Goal: Information Seeking & Learning: Learn about a topic

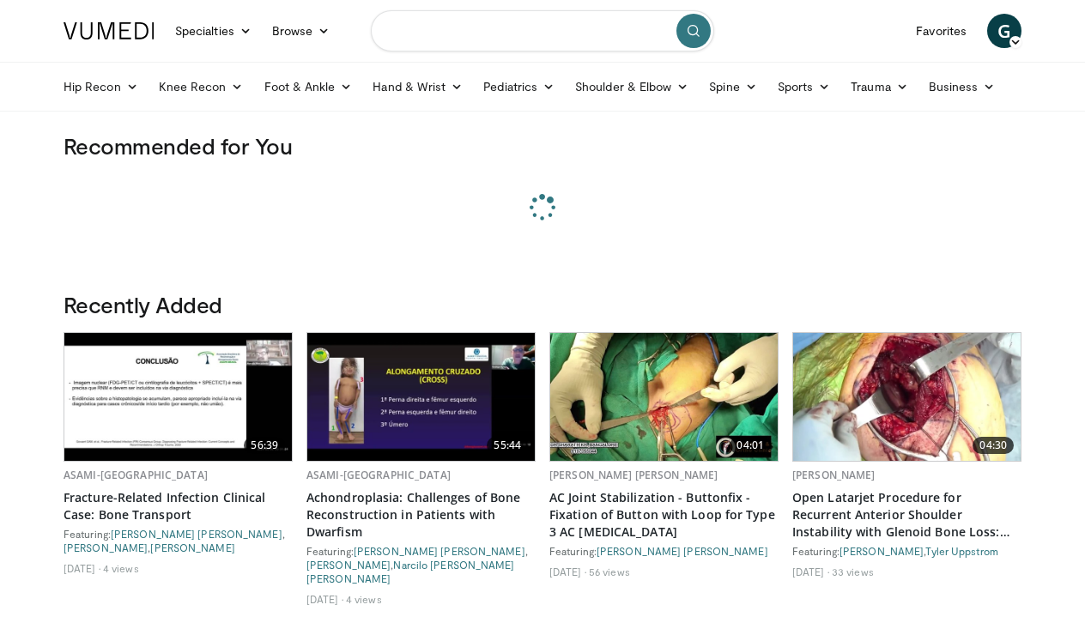
click at [468, 34] on input "Search topics, interventions" at bounding box center [542, 30] width 343 height 41
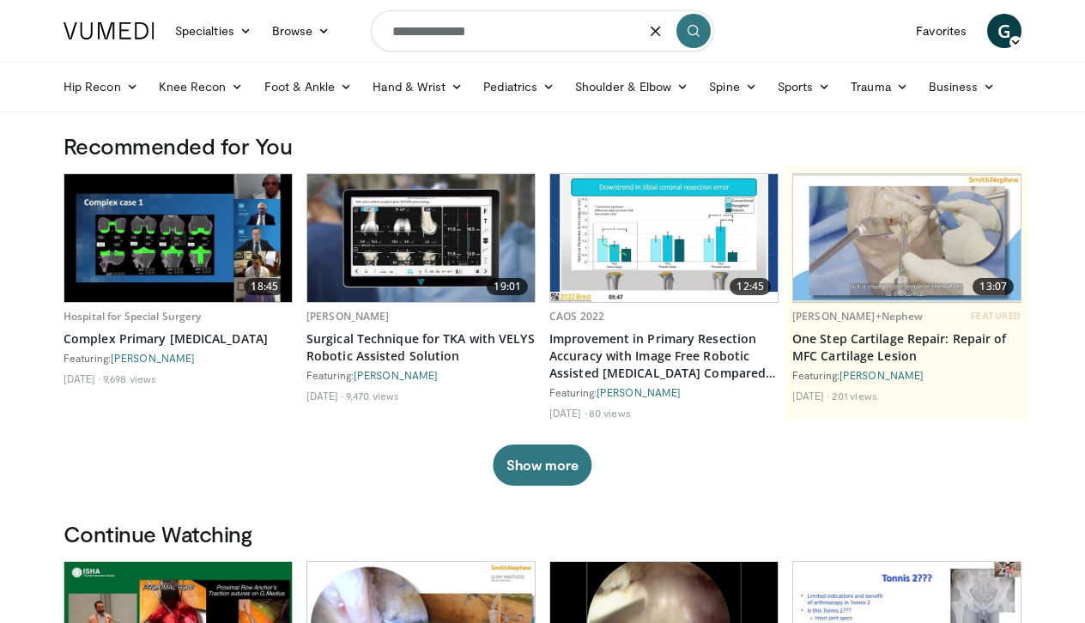
click at [525, 33] on input "**********" at bounding box center [542, 30] width 343 height 41
type input "**********"
click at [692, 26] on icon "submit" at bounding box center [694, 31] width 14 height 14
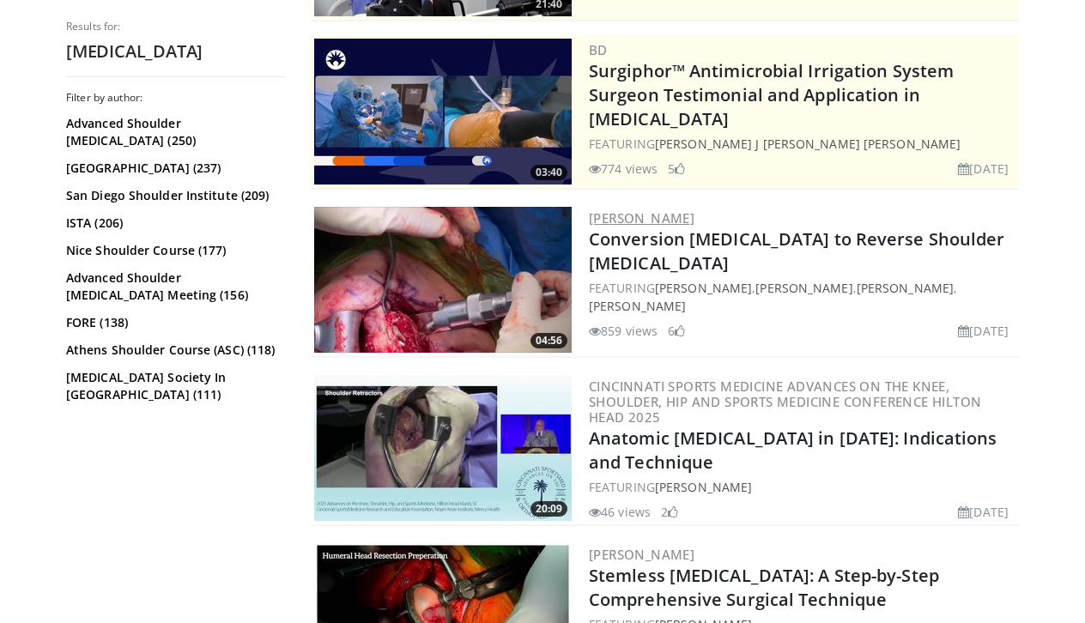
scroll to position [408, 0]
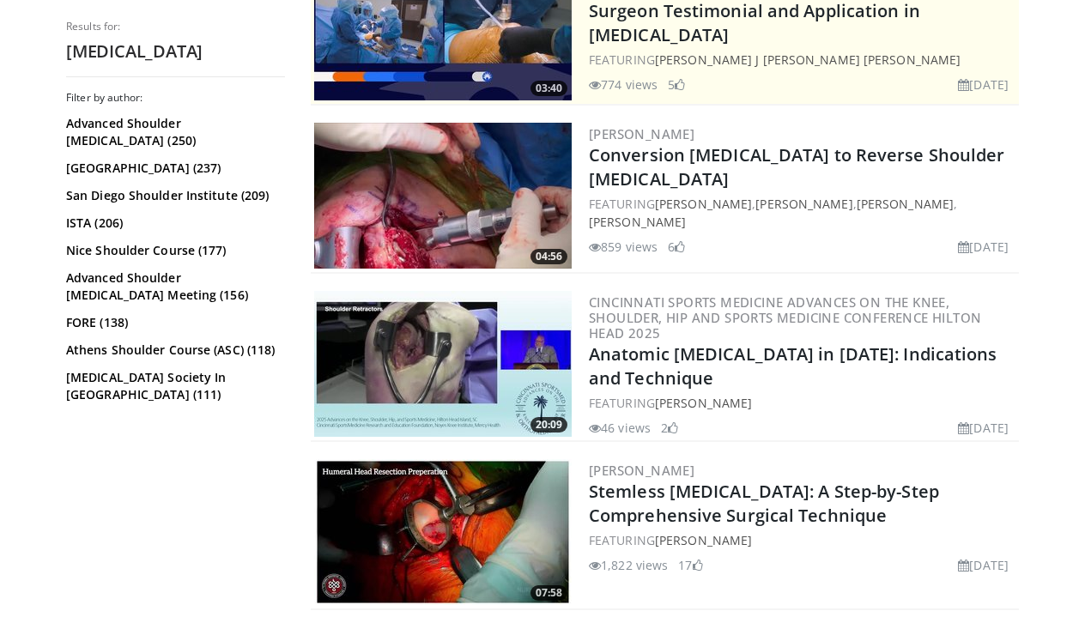
click at [433, 355] on img at bounding box center [443, 364] width 258 height 146
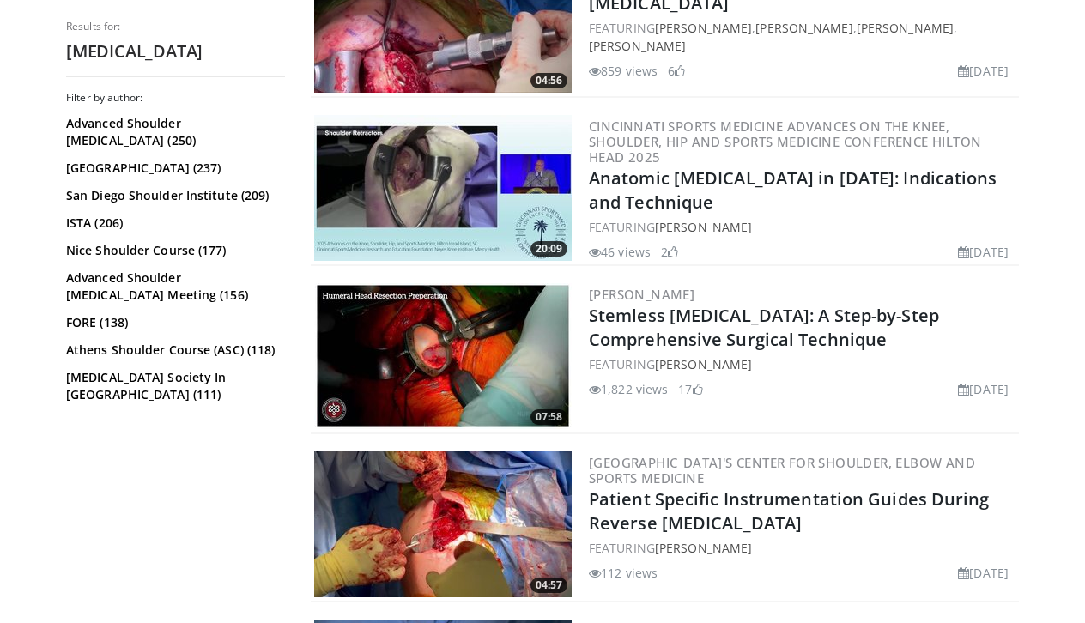
scroll to position [586, 0]
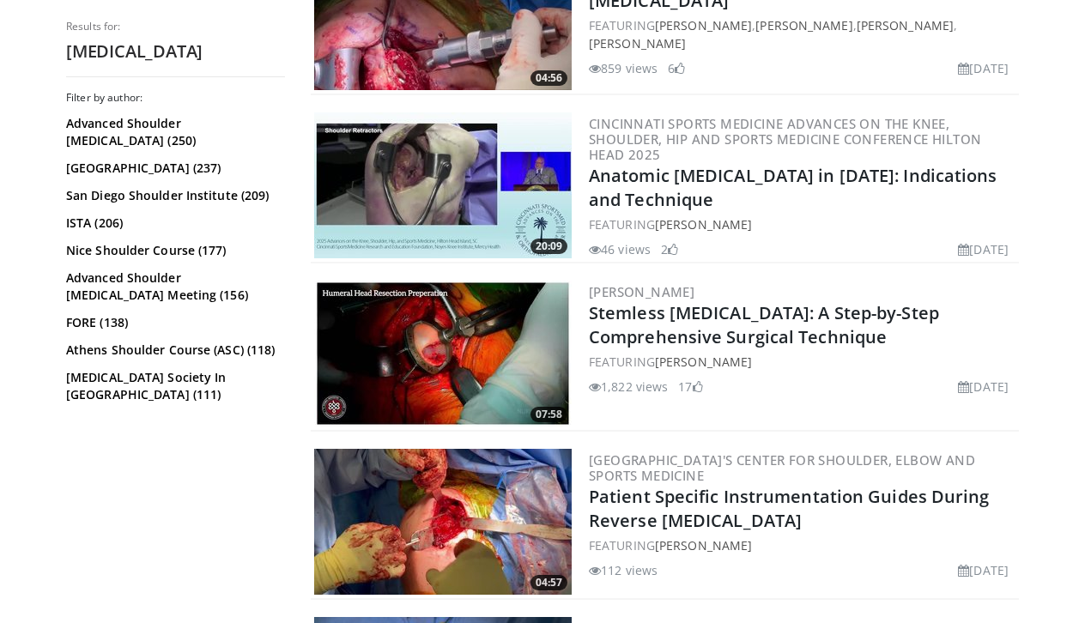
click at [391, 314] on img at bounding box center [443, 354] width 258 height 146
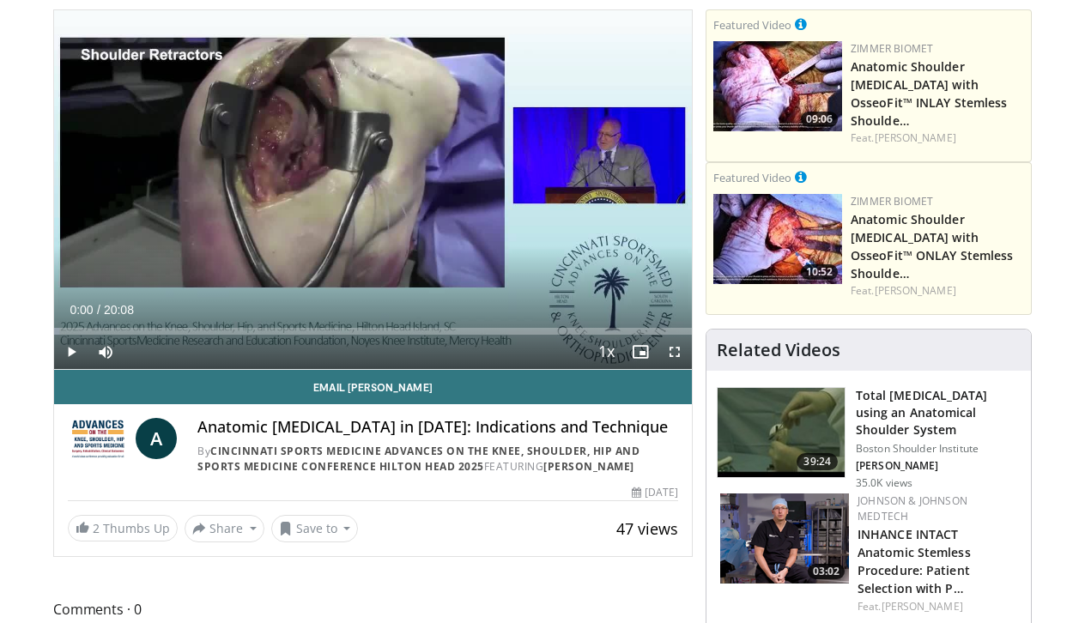
scroll to position [181, 0]
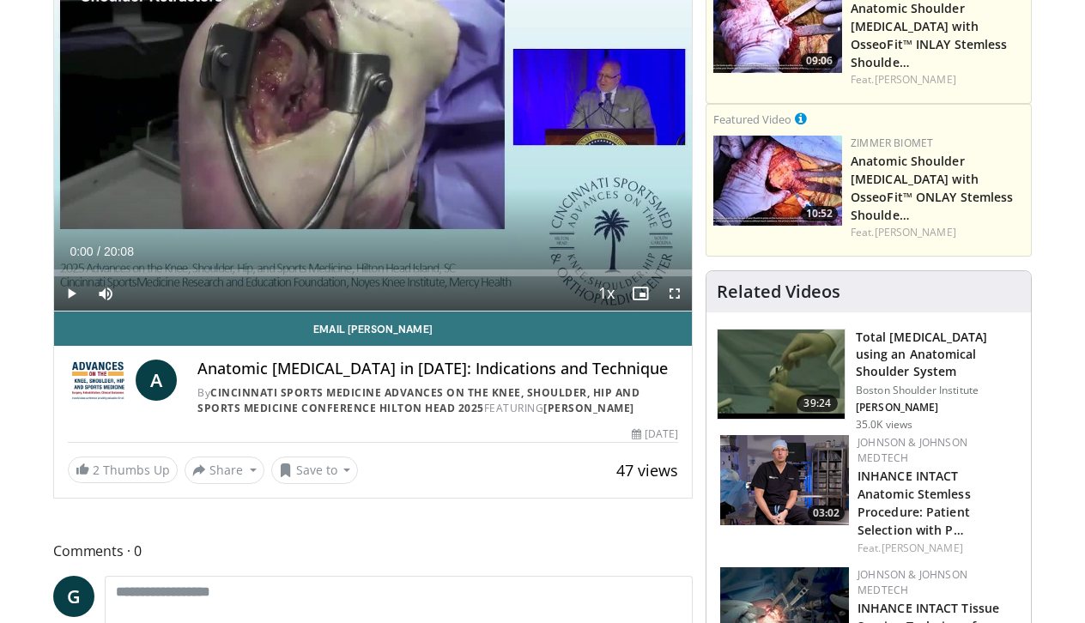
click at [68, 290] on span "Video Player" at bounding box center [71, 293] width 34 height 34
click at [673, 293] on span "Video Player" at bounding box center [675, 293] width 34 height 34
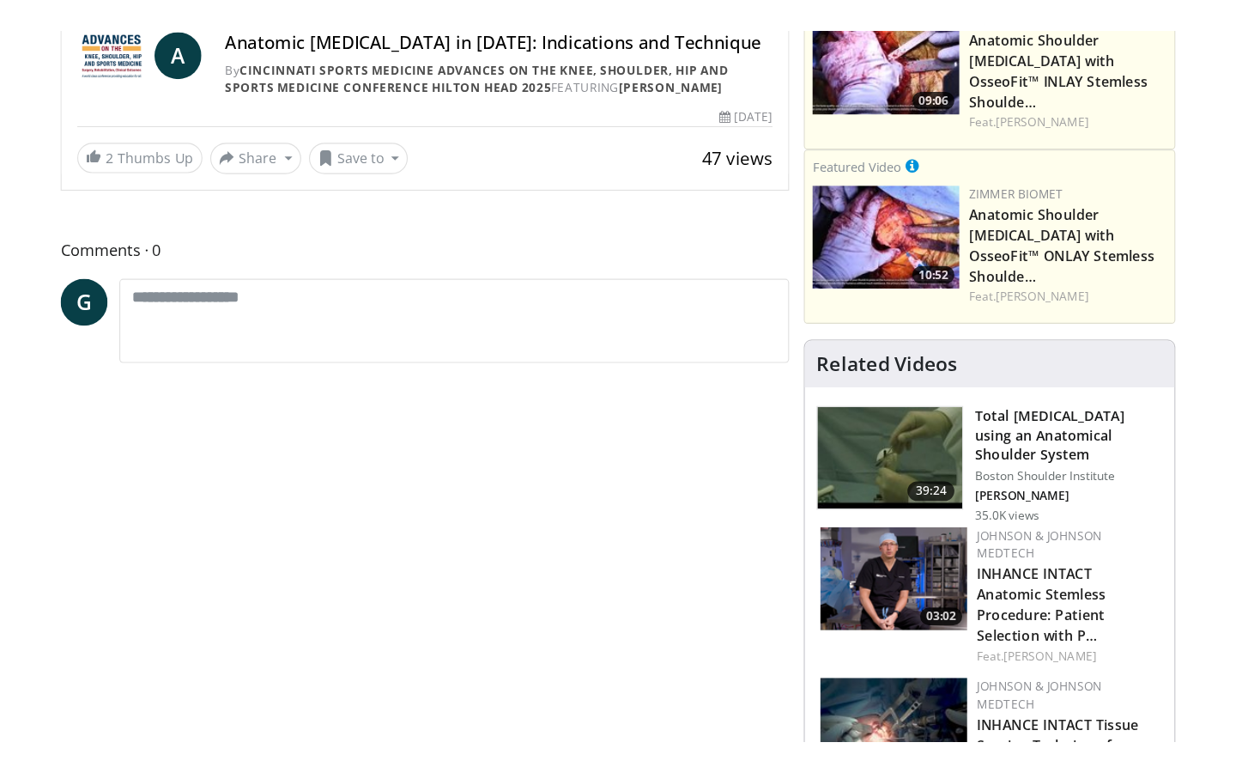
scroll to position [0, 0]
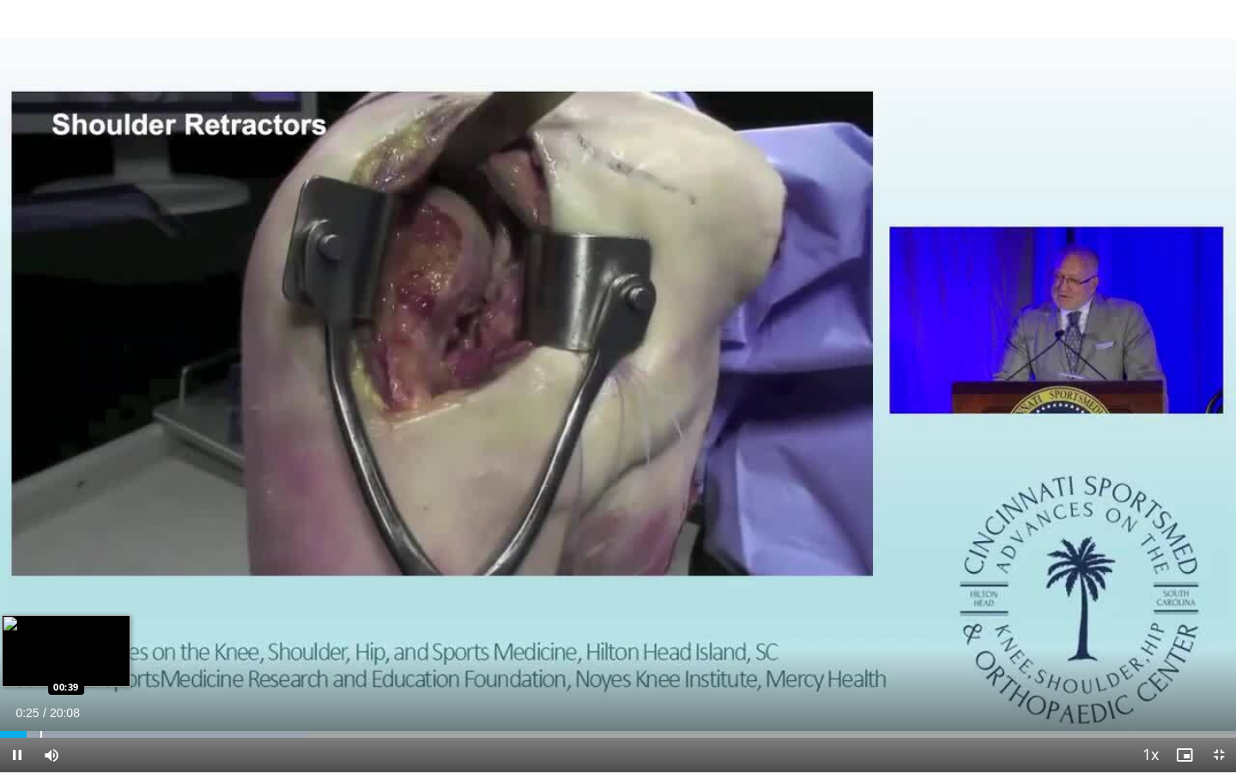
click at [40, 622] on div "Progress Bar" at bounding box center [41, 734] width 2 height 7
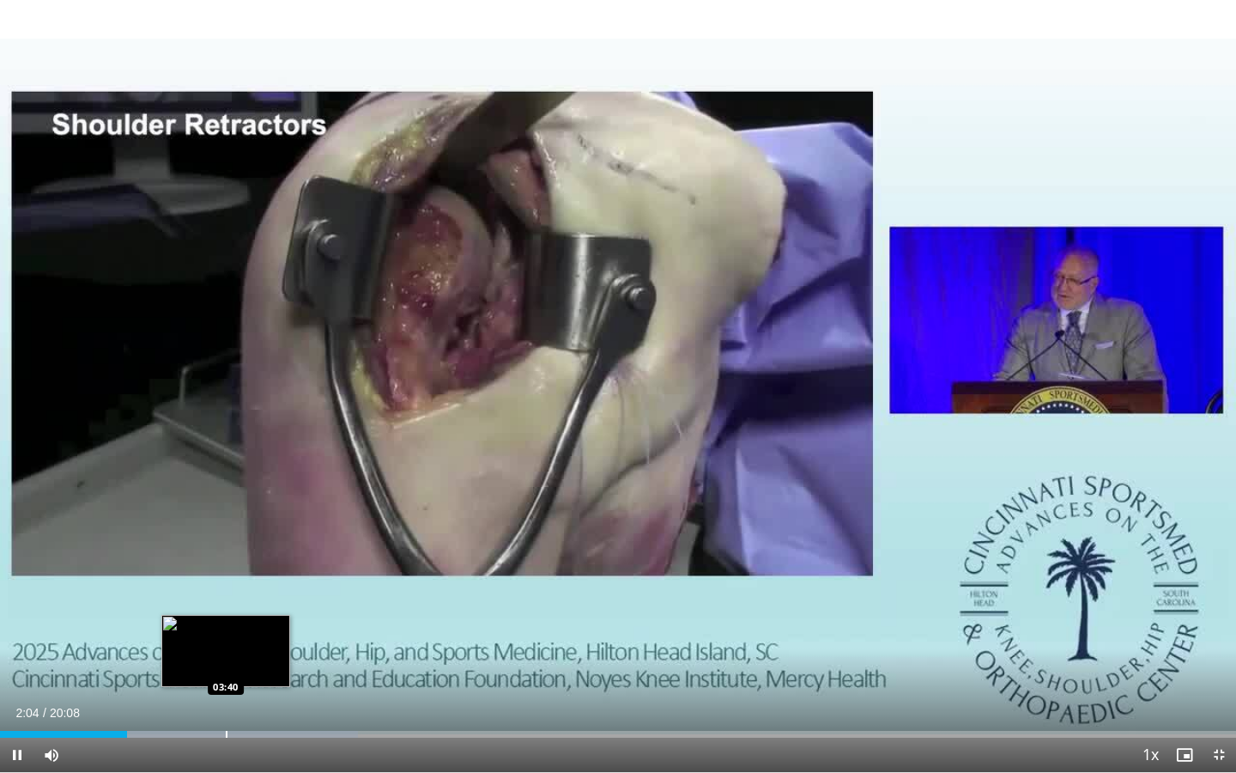
click at [226, 622] on video-js "**********" at bounding box center [618, 386] width 1236 height 773
click at [225, 622] on div "Progress Bar" at bounding box center [226, 734] width 2 height 7
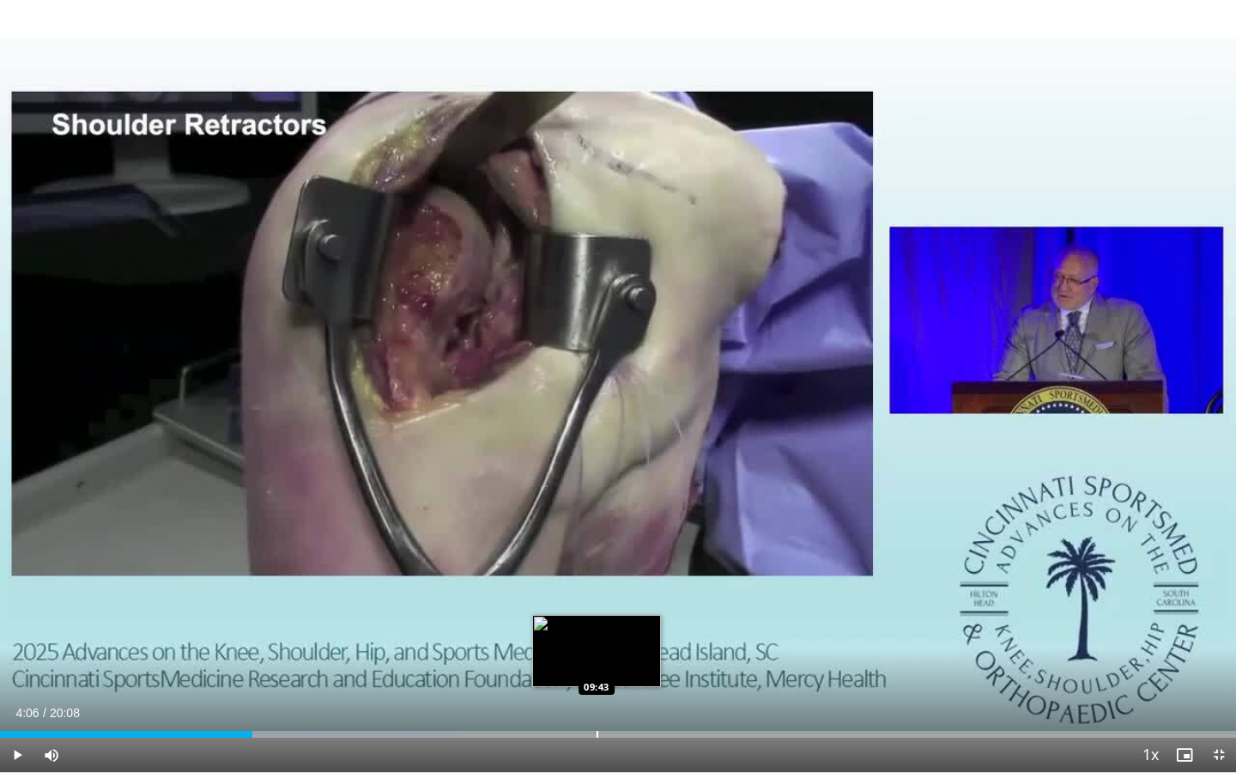
click at [597, 622] on div "Progress Bar" at bounding box center [598, 734] width 2 height 7
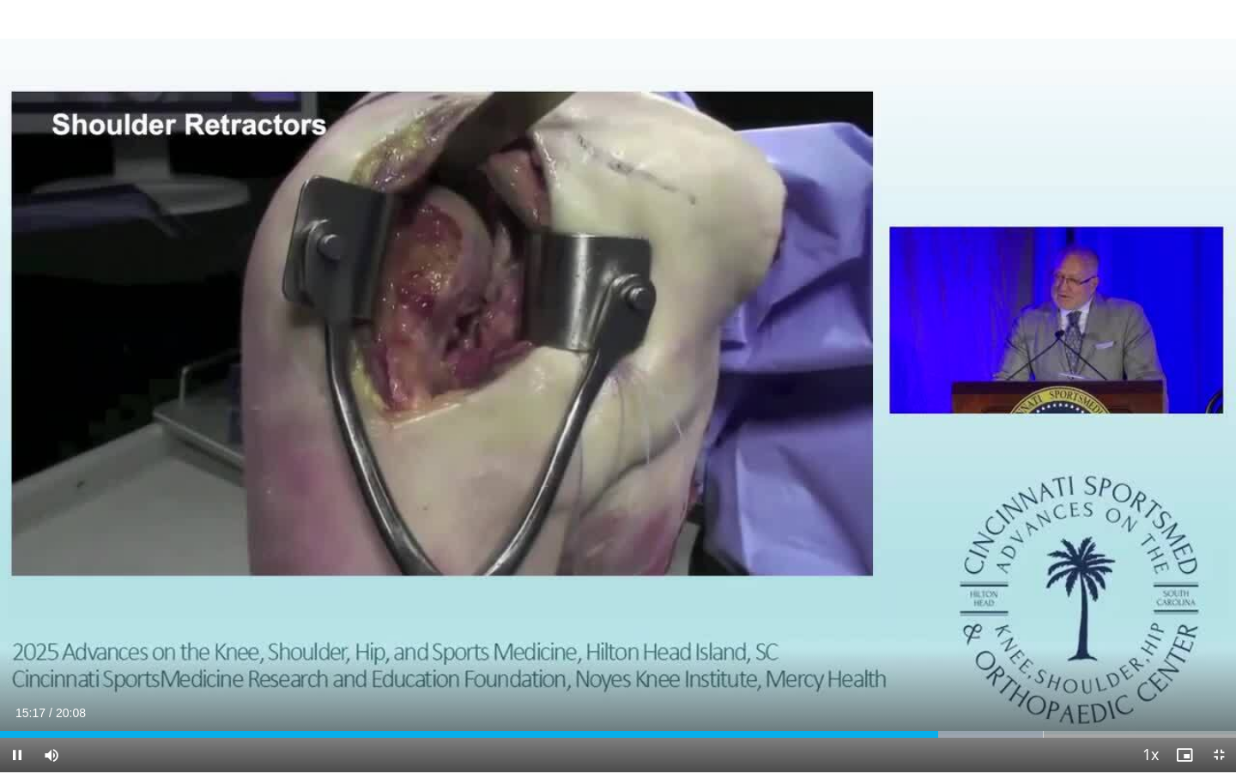
click at [1084, 622] on span "Video Player" at bounding box center [1219, 754] width 34 height 34
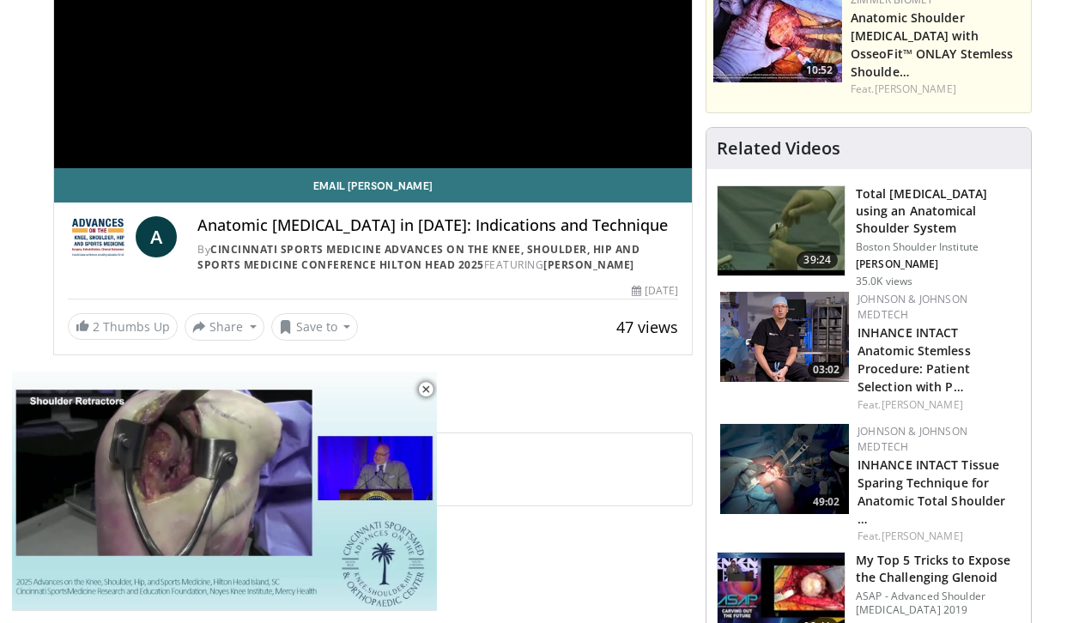
scroll to position [327, 0]
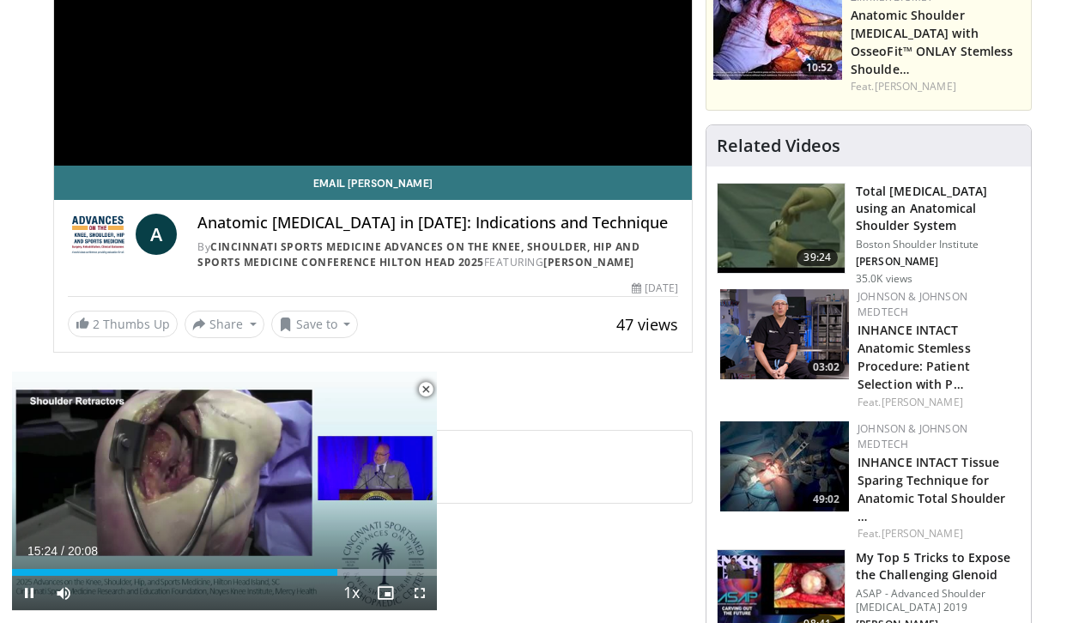
click at [426, 386] on span "Video Player" at bounding box center [426, 390] width 34 height 34
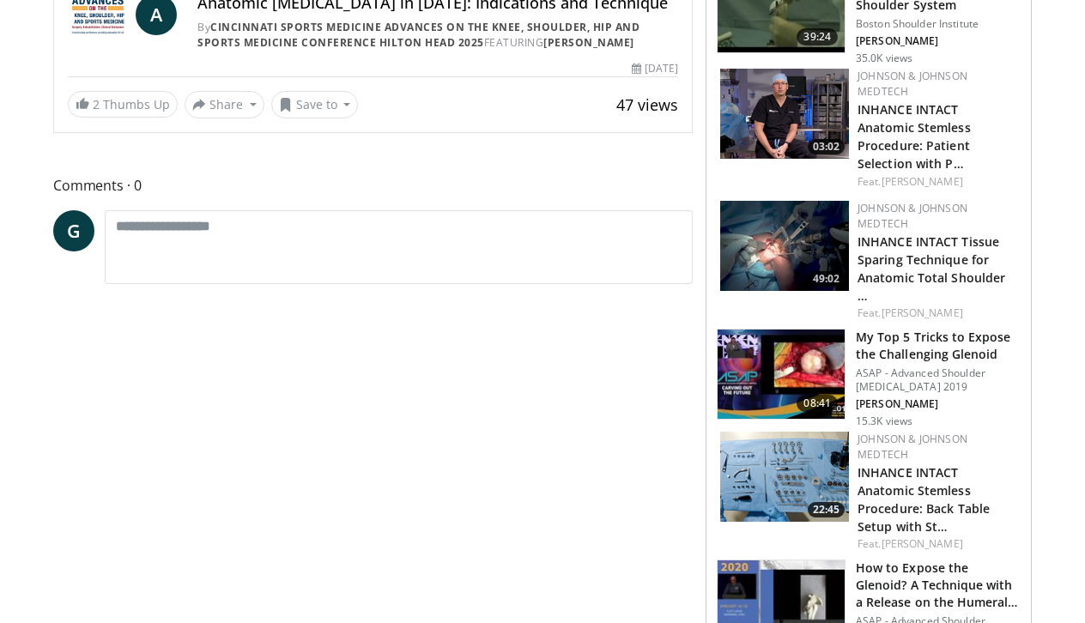
scroll to position [557, 0]
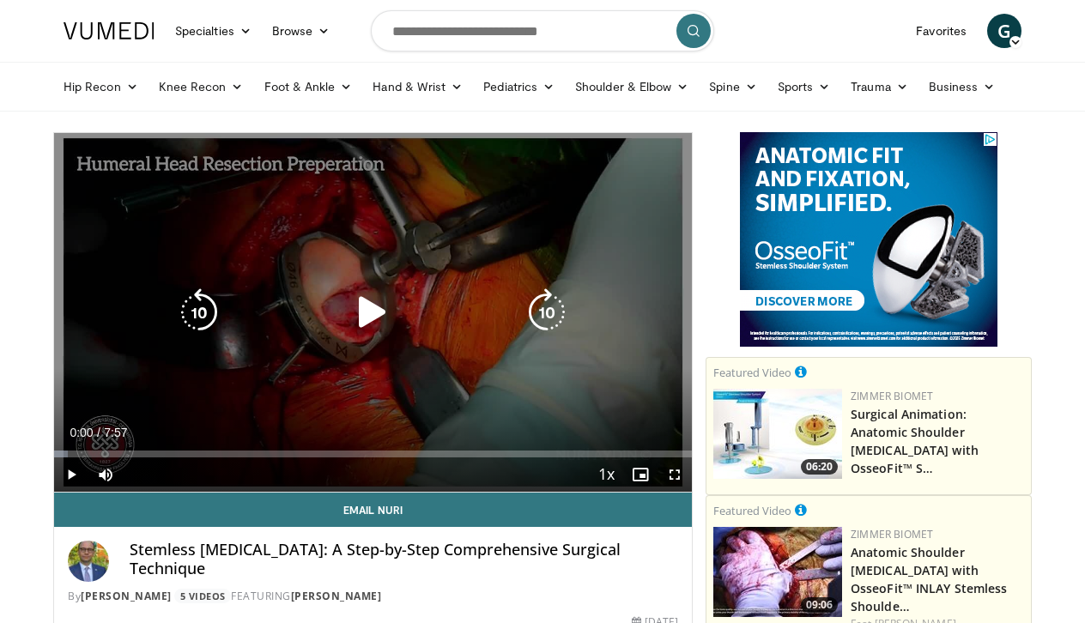
click at [367, 313] on icon "Video Player" at bounding box center [373, 312] width 48 height 48
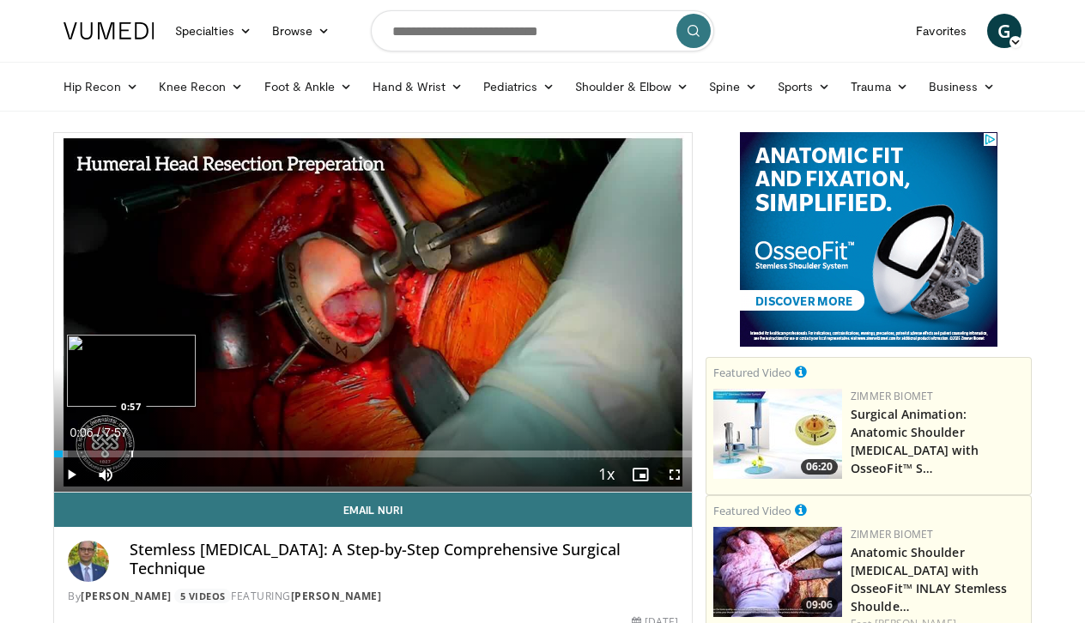
click at [131, 452] on div "Progress Bar" at bounding box center [132, 454] width 2 height 7
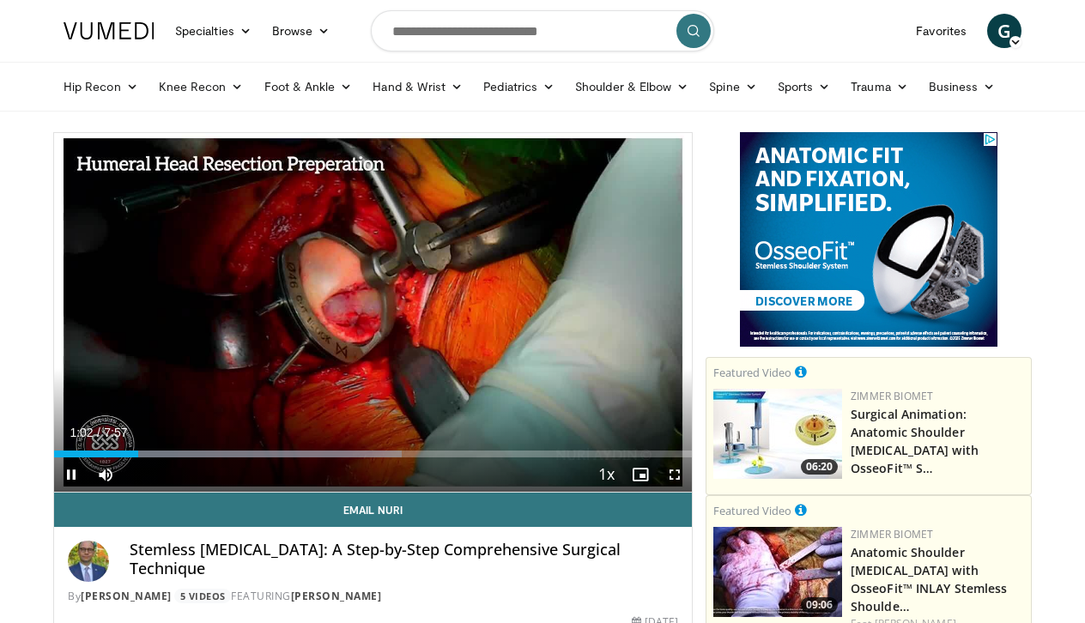
click at [675, 478] on span "Video Player" at bounding box center [675, 475] width 34 height 34
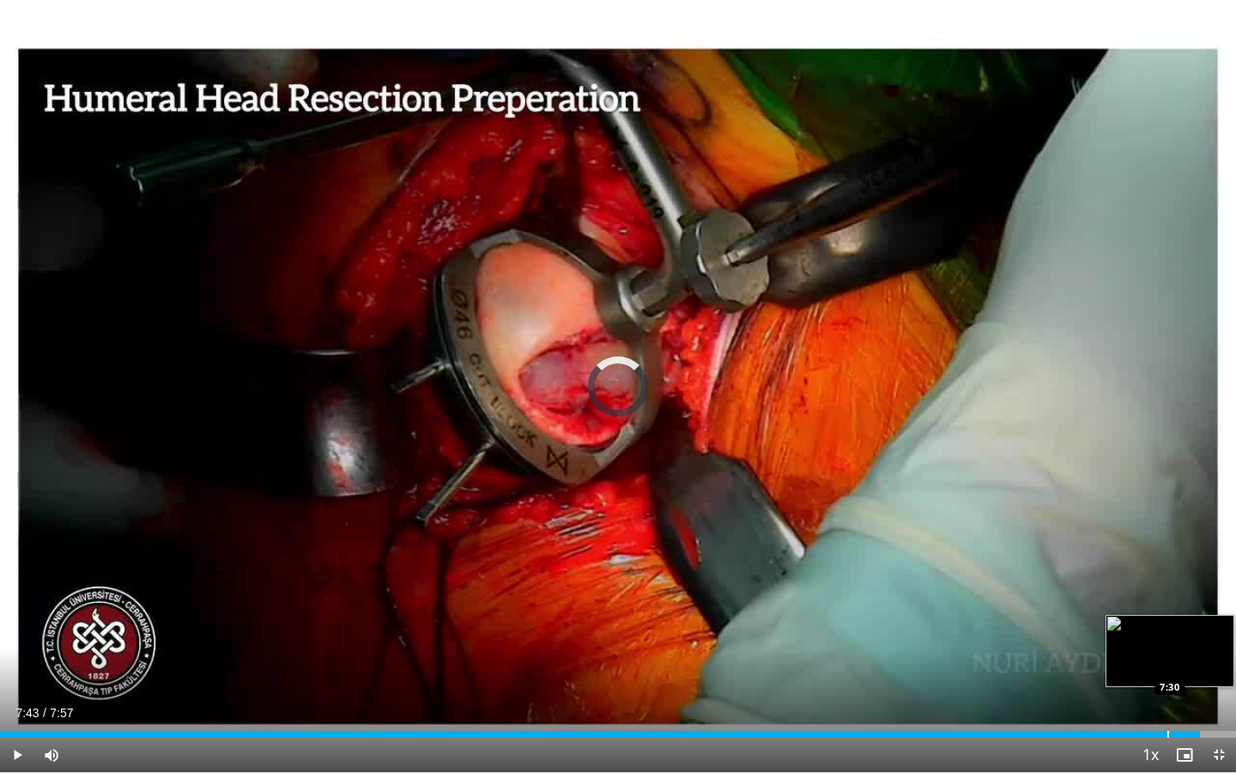
click at [1084, 622] on div "Progress Bar" at bounding box center [1169, 734] width 2 height 7
click at [1084, 622] on div "Progress Bar" at bounding box center [1152, 734] width 2 height 7
